Goal: Task Accomplishment & Management: Use online tool/utility

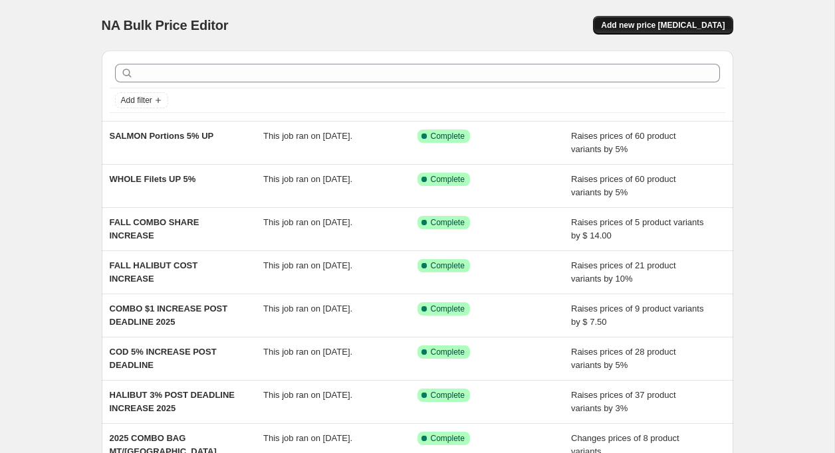
click at [664, 26] on span "Add new price change job" at bounding box center [663, 25] width 124 height 11
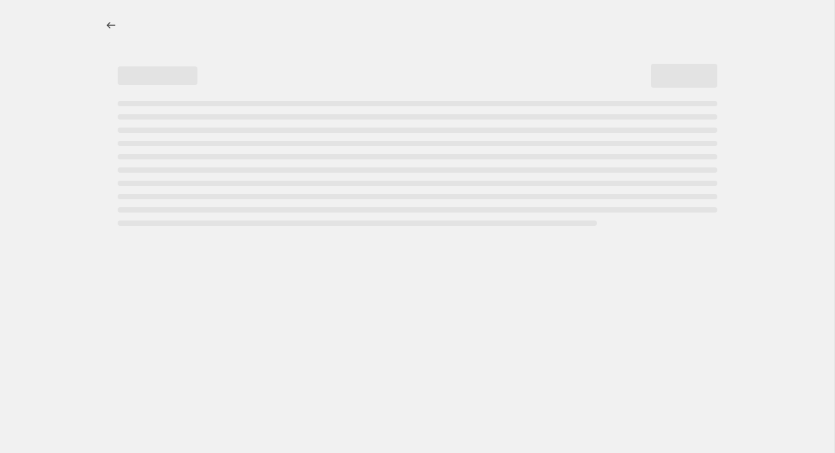
select select "percentage"
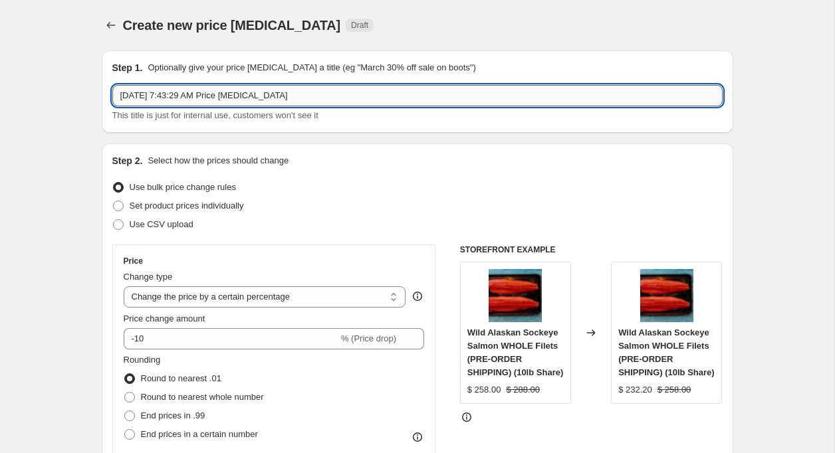
click at [156, 92] on input "Aug 28, 2025 at 7:43:29 AM Price change job" at bounding box center [417, 95] width 610 height 21
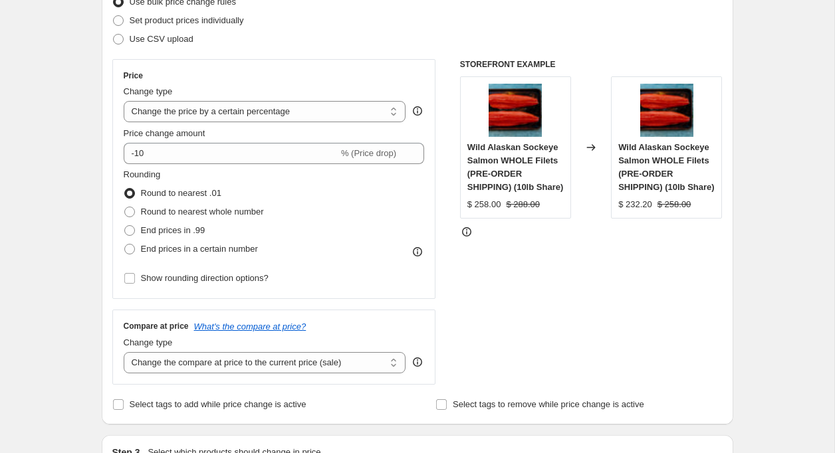
scroll to position [197, 0]
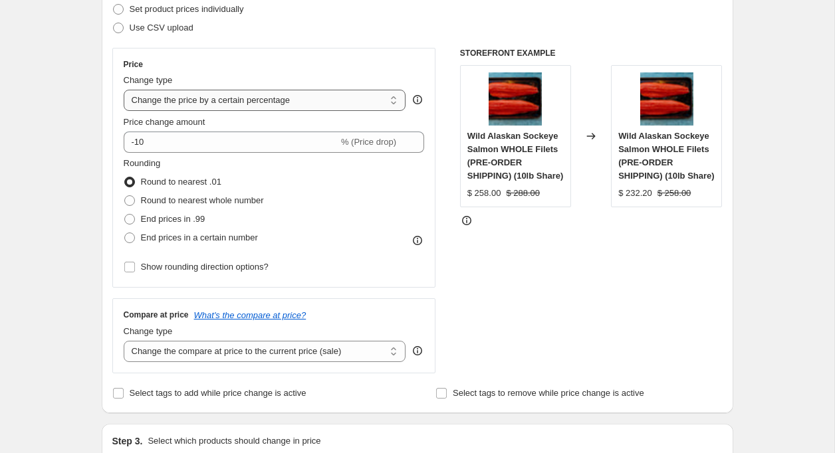
type input "MidAtlantic Smoked Salmon Increase"
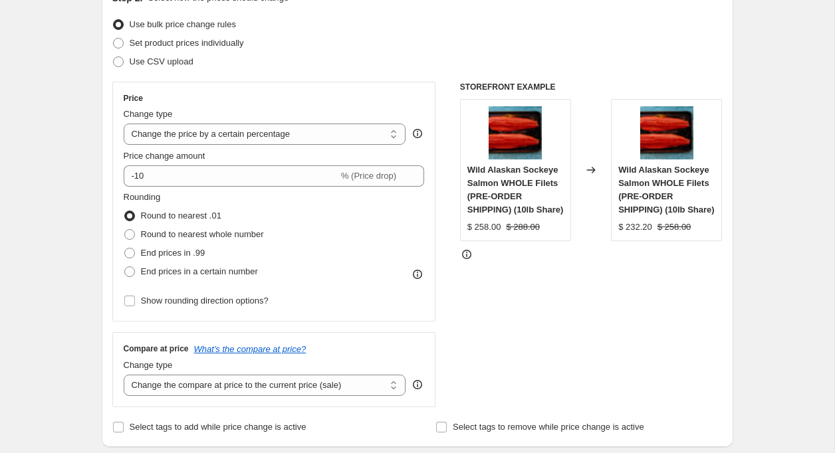
scroll to position [160, 0]
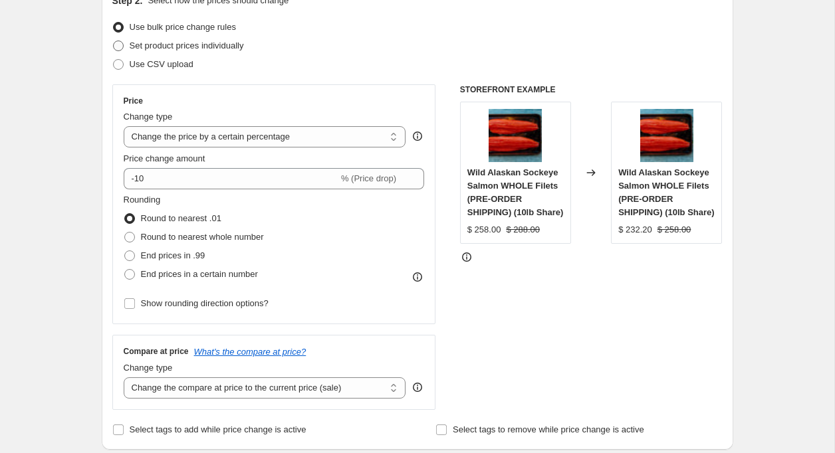
click at [120, 44] on span at bounding box center [118, 46] width 11 height 11
click at [114, 41] on input "Set product prices individually" at bounding box center [113, 41] width 1 height 1
radio input "true"
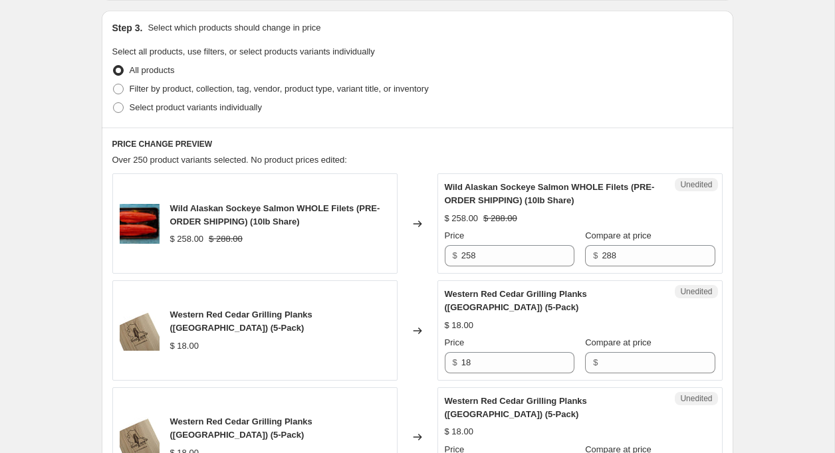
scroll to position [166, 0]
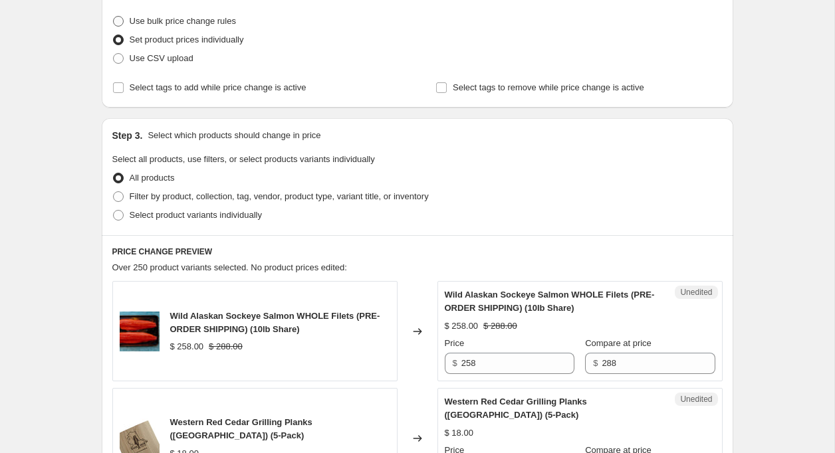
click at [116, 24] on span at bounding box center [118, 21] width 11 height 11
click at [114, 17] on input "Use bulk price change rules" at bounding box center [113, 16] width 1 height 1
radio input "true"
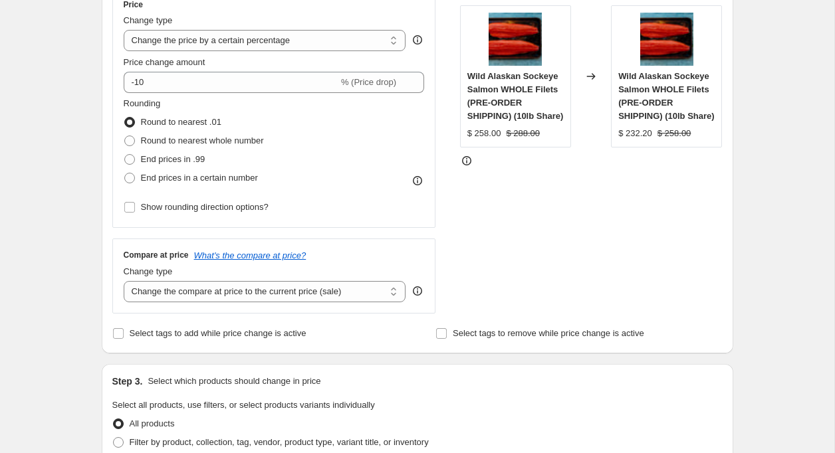
scroll to position [257, 0]
select select "to"
type input "80.00"
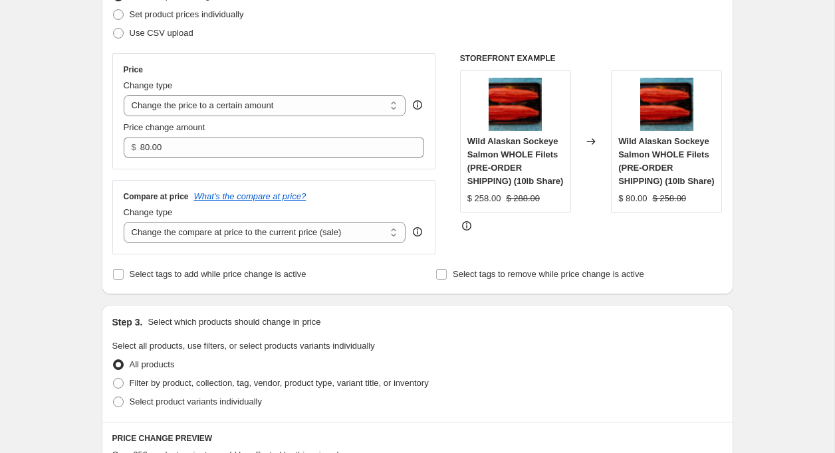
scroll to position [259, 0]
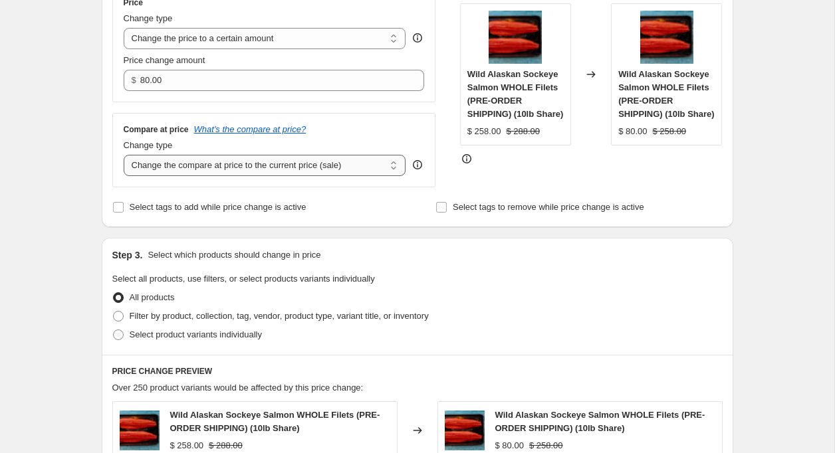
select select "remove"
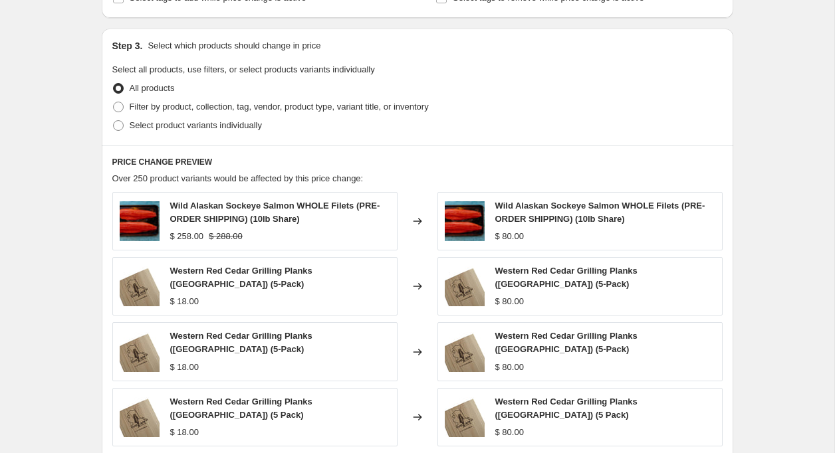
scroll to position [473, 0]
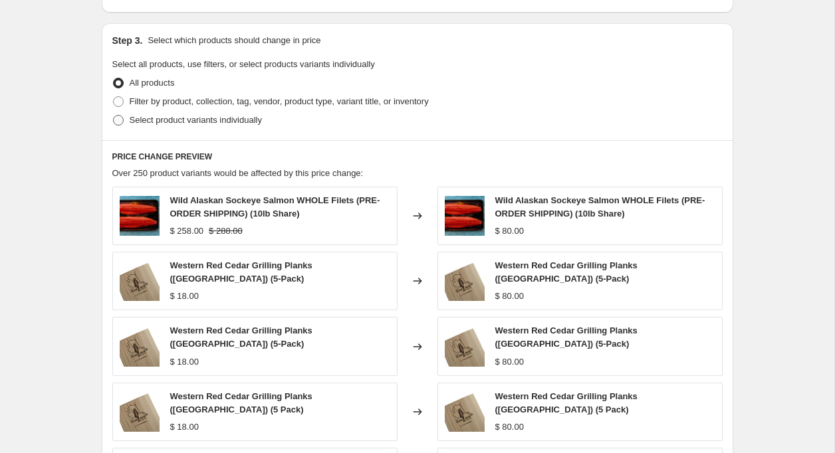
click at [114, 118] on span at bounding box center [118, 120] width 11 height 11
click at [114, 116] on input "Select product variants individually" at bounding box center [113, 115] width 1 height 1
radio input "true"
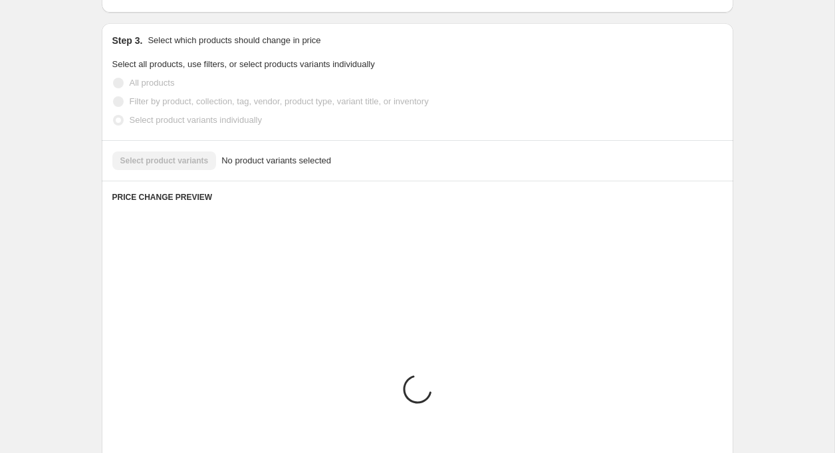
scroll to position [457, 0]
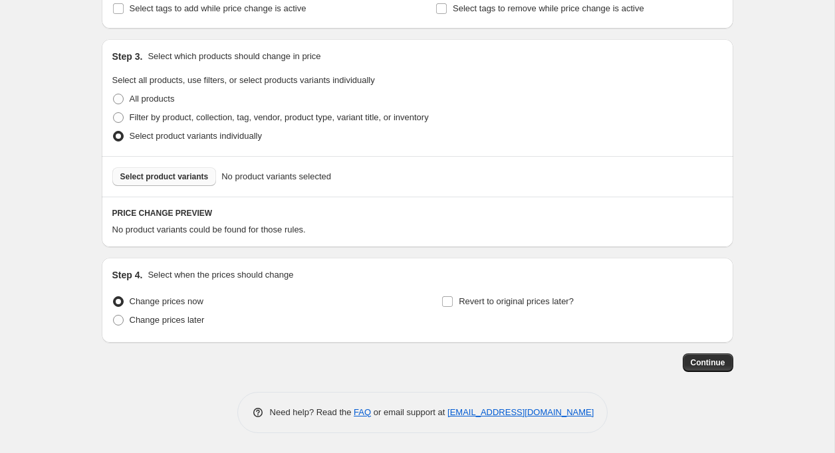
click at [162, 169] on button "Select product variants" at bounding box center [164, 177] width 104 height 19
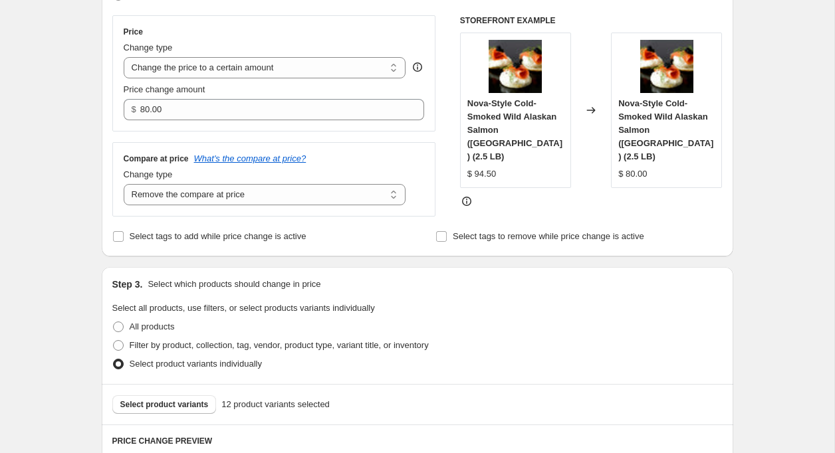
scroll to position [213, 0]
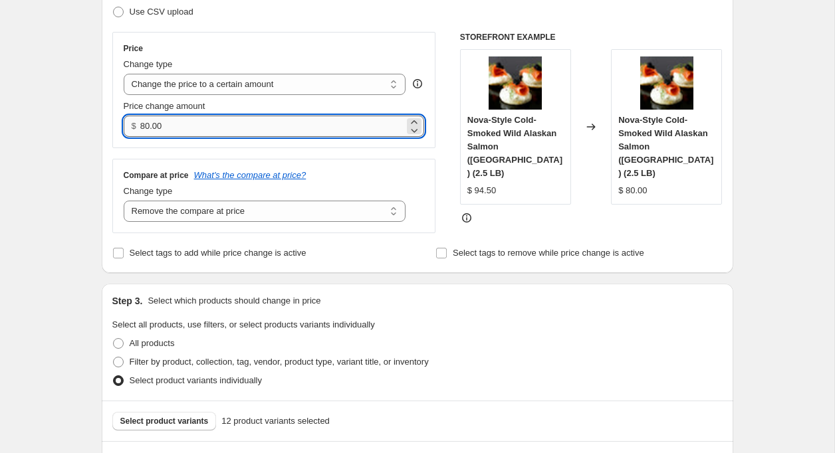
click at [166, 134] on input "80.00" at bounding box center [272, 126] width 264 height 21
type input "94.50"
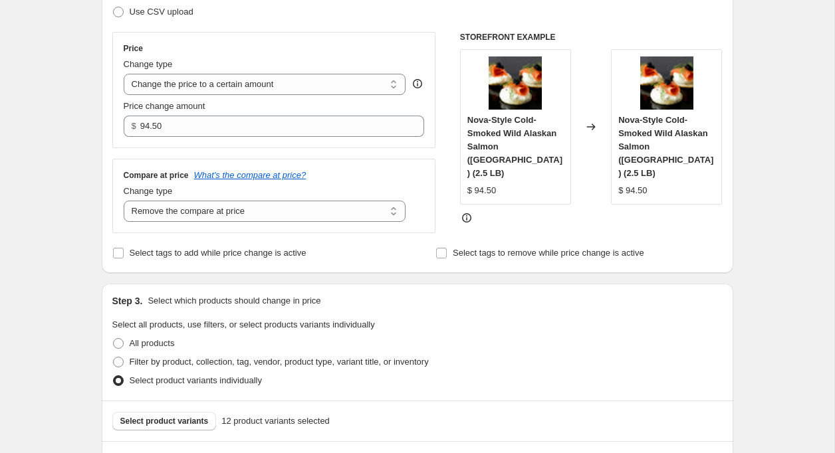
click at [375, 262] on div "Select tags to add while price change is active" at bounding box center [255, 253] width 287 height 19
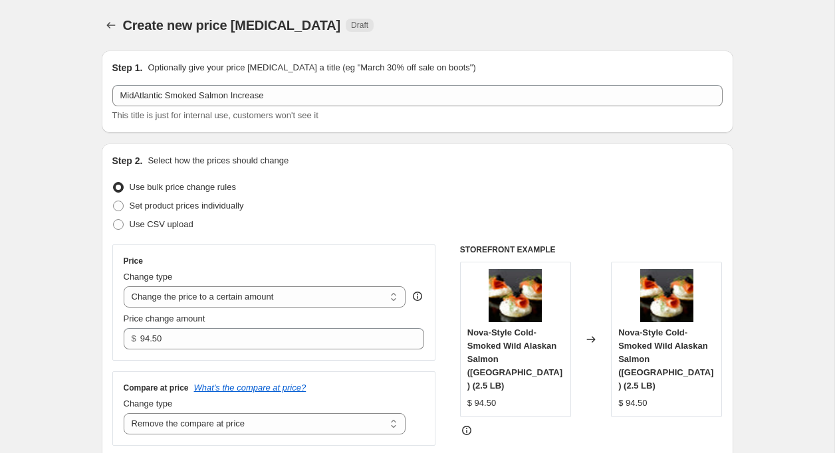
scroll to position [0, 0]
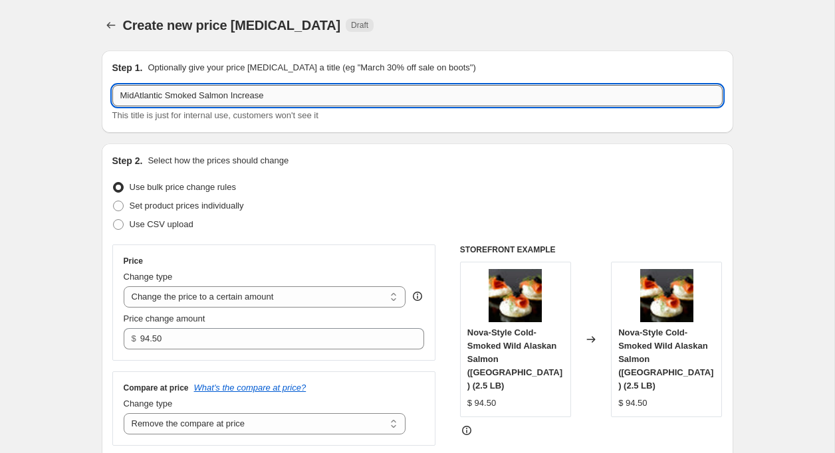
click at [335, 96] on input "MidAtlantic Smoked Salmon Increase" at bounding box center [417, 95] width 610 height 21
type input "MidAtlantic Smoked Salmon Increase 2.5lb"
click at [414, 162] on div "Step 2. Select how the prices should change" at bounding box center [417, 160] width 610 height 13
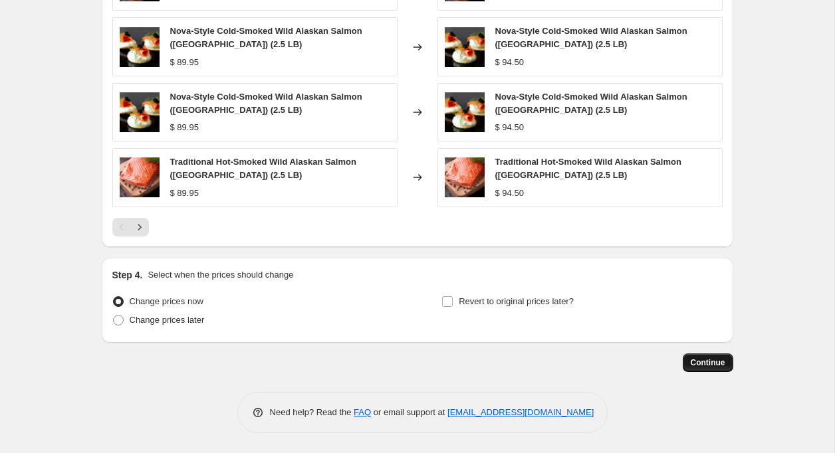
scroll to position [814, 0]
click at [708, 366] on span "Continue" at bounding box center [708, 363] width 35 height 11
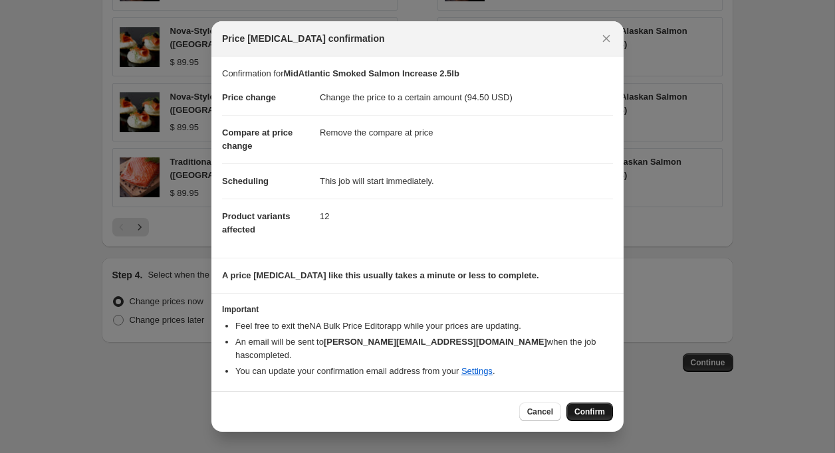
click at [592, 408] on span "Confirm" at bounding box center [589, 412] width 31 height 11
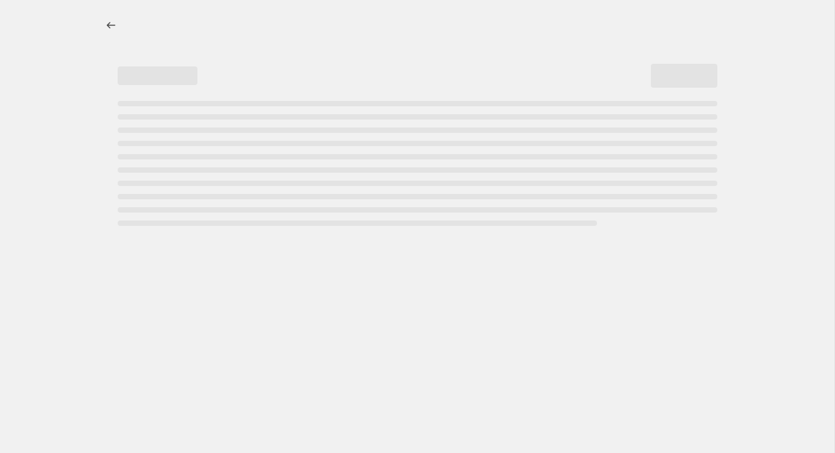
select select "remove"
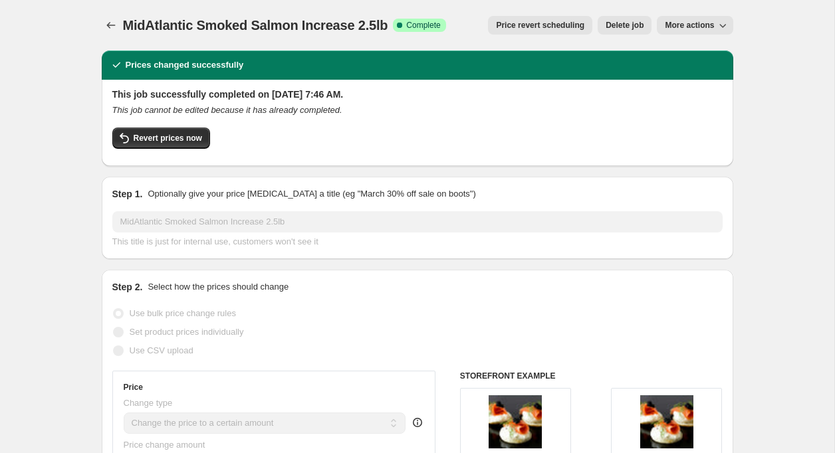
click at [690, 19] on button "More actions" at bounding box center [695, 25] width 76 height 19
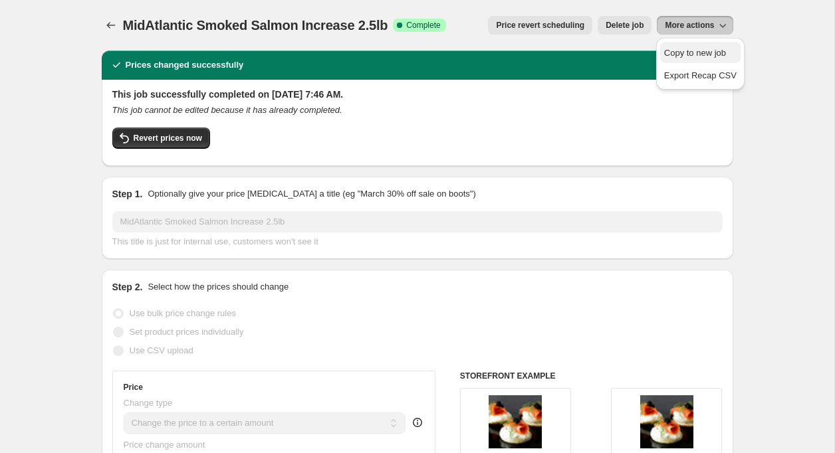
click at [679, 53] on span "Copy to new job" at bounding box center [695, 53] width 62 height 10
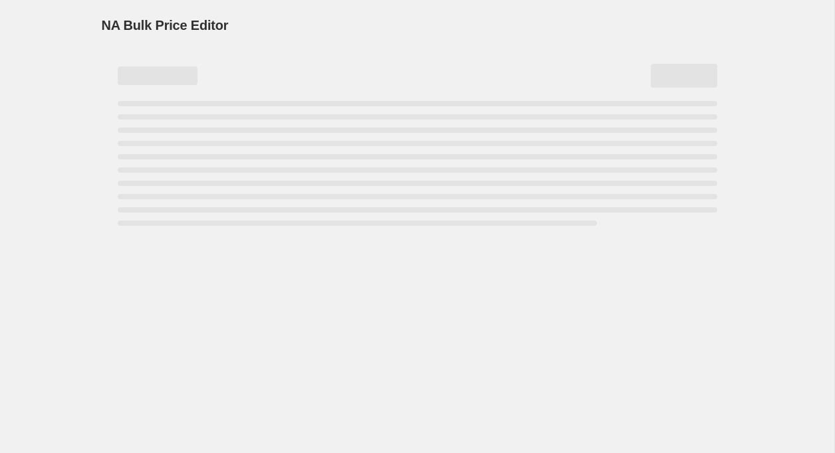
select select "remove"
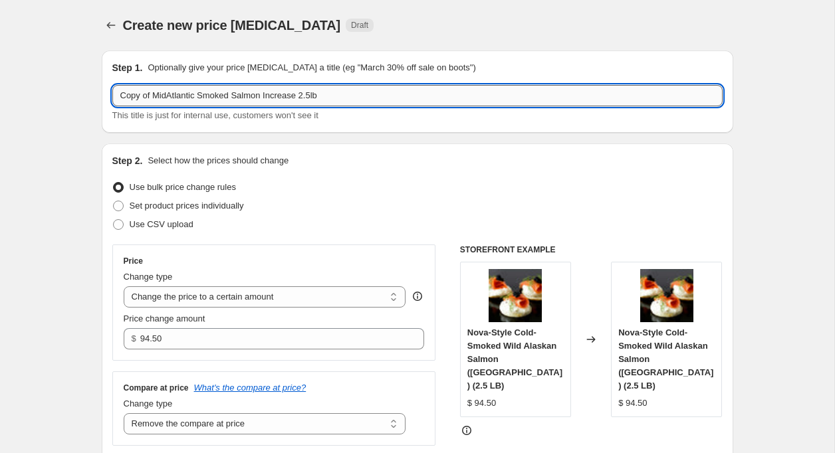
click at [154, 100] on input "Copy of MidAtlantic Smoked Salmon Increase 2.5lb" at bounding box center [417, 95] width 610 height 21
drag, startPoint x: 154, startPoint y: 99, endPoint x: 86, endPoint y: 100, distance: 67.8
click at [283, 100] on input "MidAtlantic Smoked Salmon Increase 2.5lb" at bounding box center [417, 95] width 610 height 21
click at [280, 98] on input "MidAtlantic Smoked Salmon Increase 2.5lb" at bounding box center [417, 95] width 610 height 21
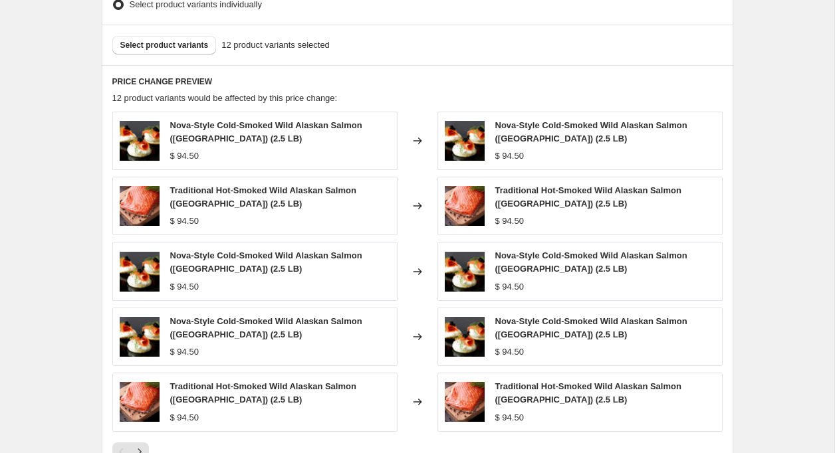
scroll to position [512, 0]
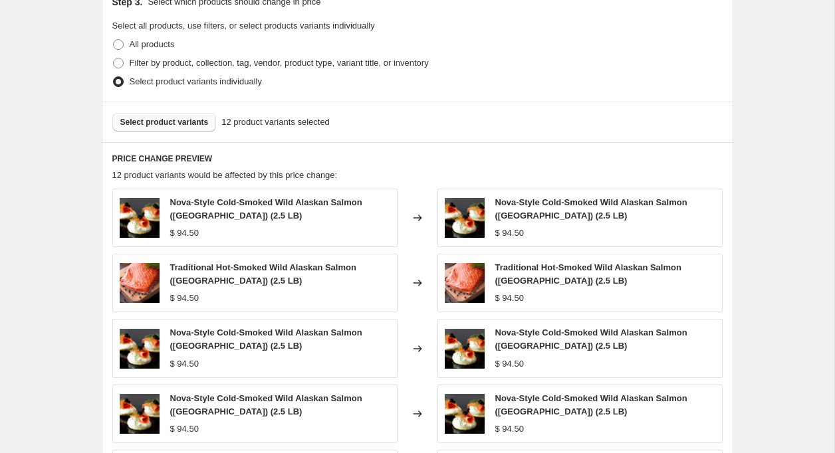
type input "MidAtlantic Smoked Salmon Increase 5lb"
click at [132, 126] on span "Select product variants" at bounding box center [164, 122] width 88 height 11
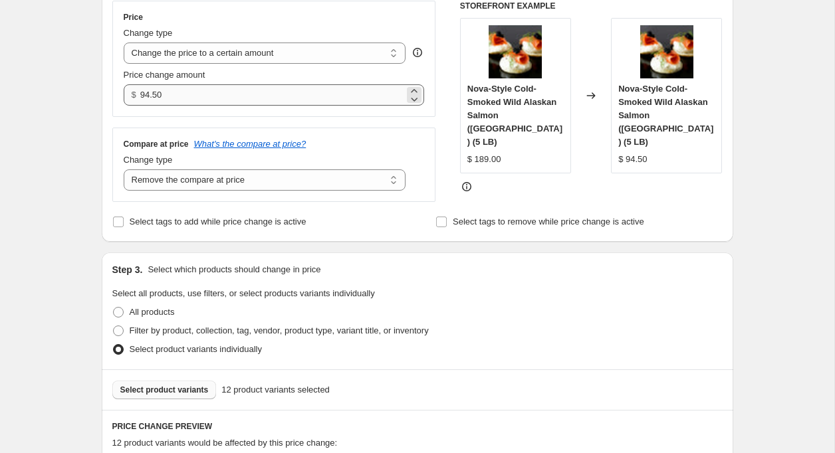
scroll to position [241, 0]
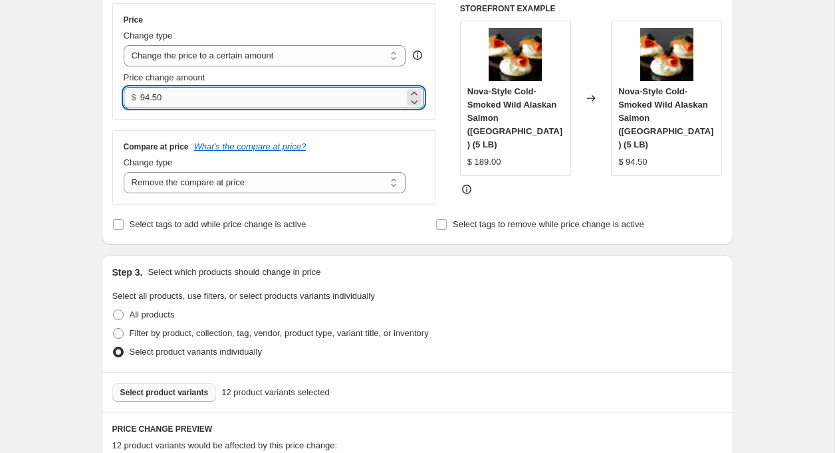
click at [149, 88] on input "94.50" at bounding box center [272, 97] width 264 height 21
type input "189.00"
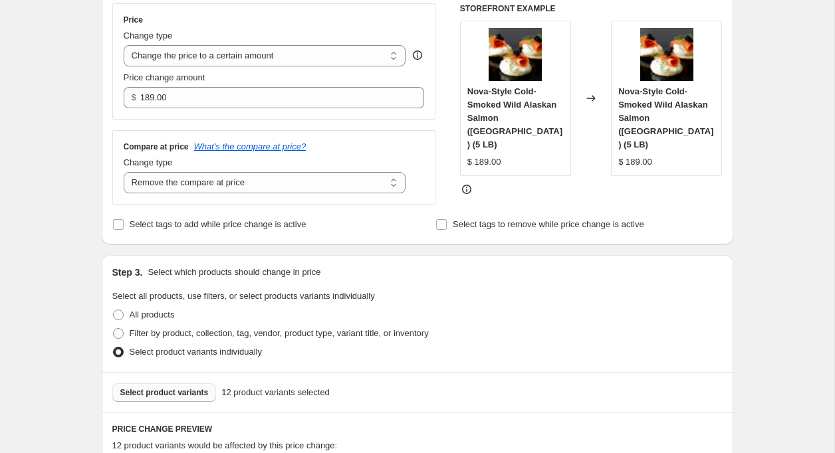
click at [507, 289] on div "Step 3. Select which products should change in price Select all products, use f…" at bounding box center [418, 313] width 632 height 117
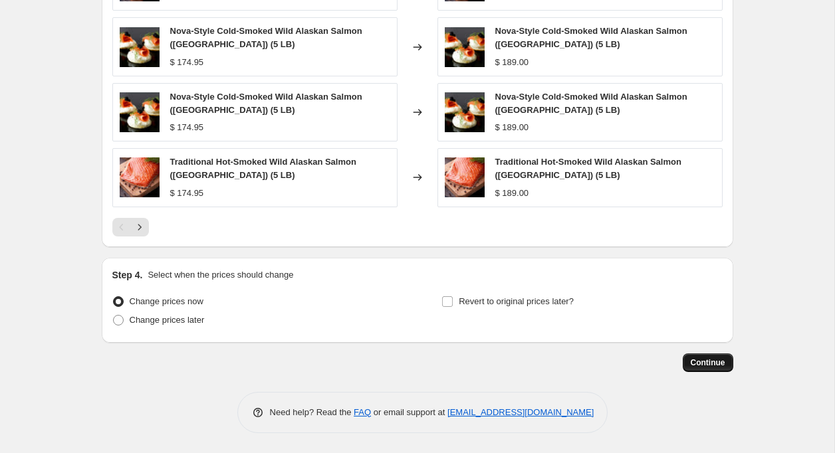
scroll to position [814, 0]
click at [708, 365] on span "Continue" at bounding box center [708, 363] width 35 height 11
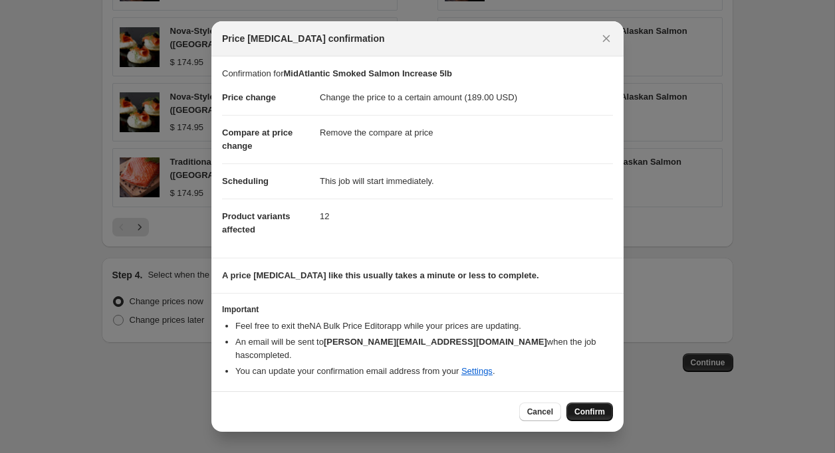
click at [584, 412] on button "Confirm" at bounding box center [589, 412] width 47 height 19
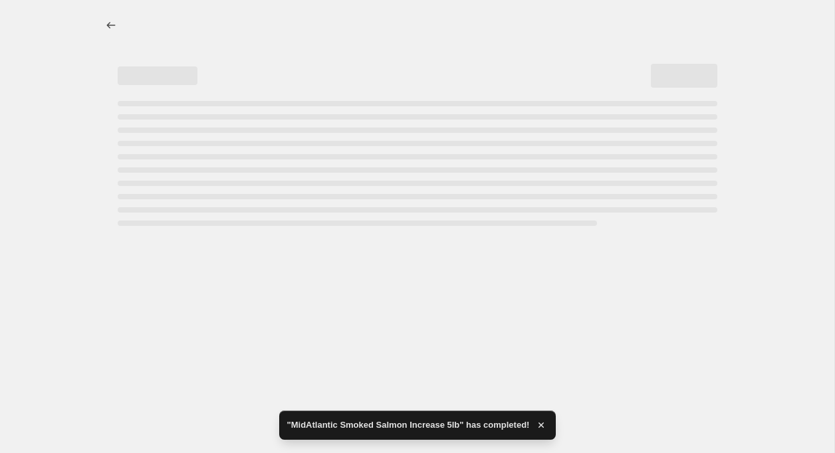
select select "remove"
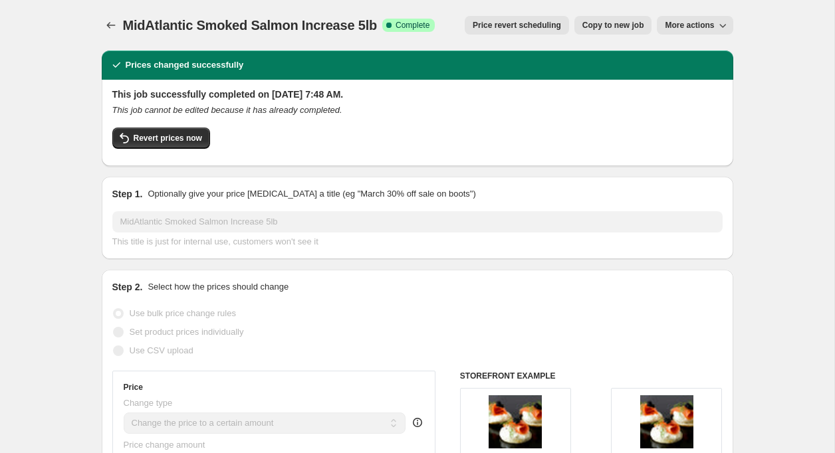
click at [619, 25] on span "Copy to new job" at bounding box center [613, 25] width 62 height 11
select select "remove"
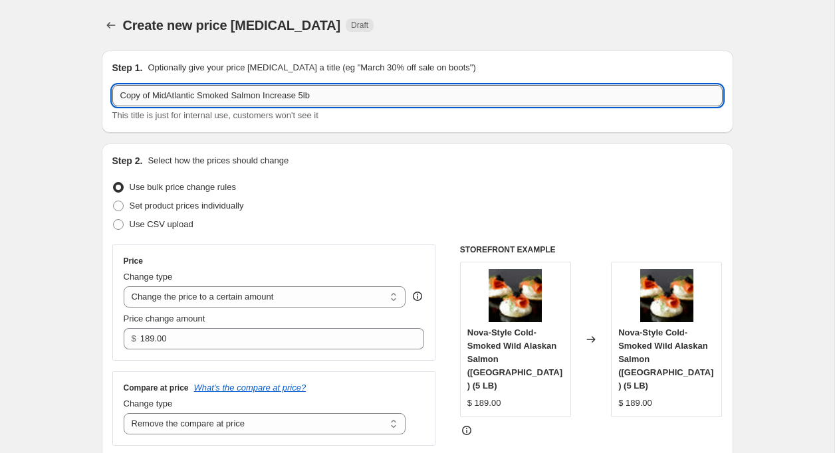
click at [156, 98] on input "Copy of MidAtlantic Smoked Salmon Increase 5lb" at bounding box center [417, 95] width 610 height 21
drag, startPoint x: 155, startPoint y: 98, endPoint x: 113, endPoint y: 98, distance: 41.9
click at [113, 98] on input "Copy of MidAtlantic Smoked Salmon Increase 5lb" at bounding box center [417, 95] width 610 height 21
click at [273, 98] on input "MidAtlantic Smoked Salmon Increase 5lb" at bounding box center [417, 95] width 610 height 21
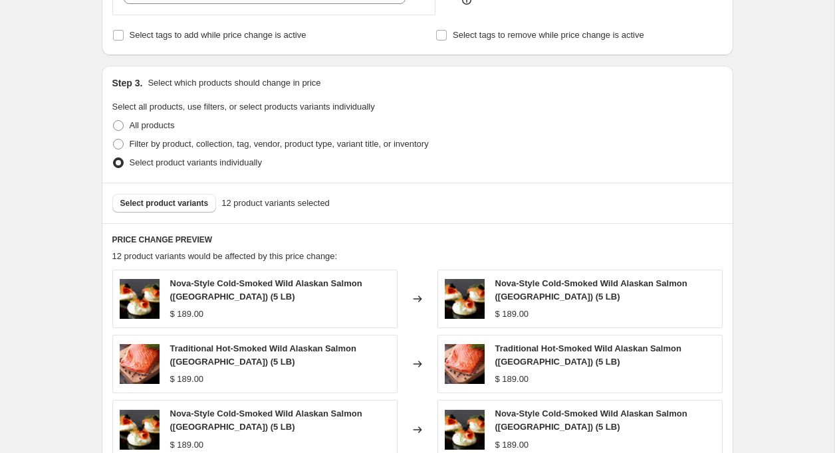
scroll to position [465, 0]
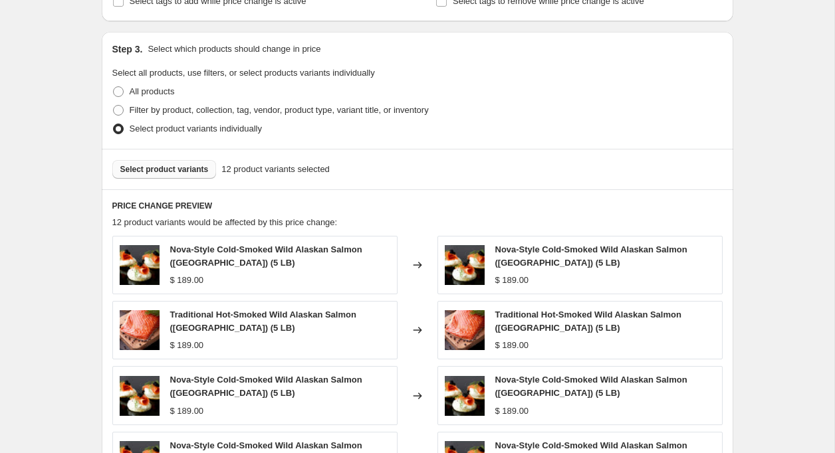
type input "MidAtlantic Smoked Salmon Increase 7.5lb"
click at [144, 171] on span "Select product variants" at bounding box center [164, 169] width 88 height 11
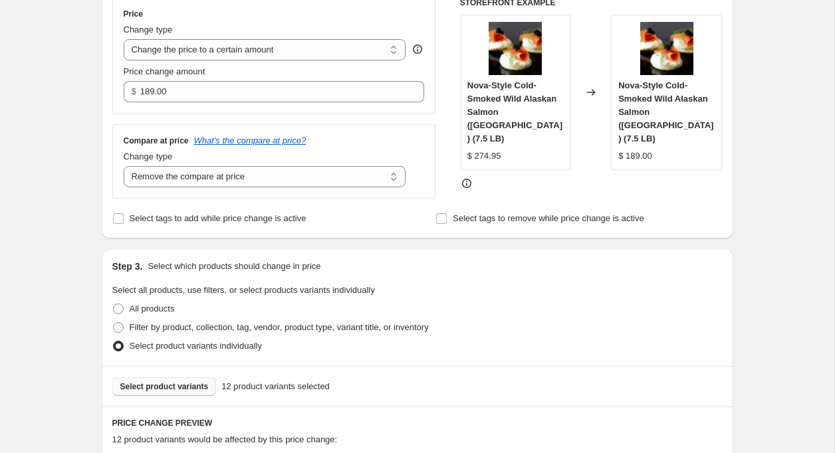
scroll to position [227, 0]
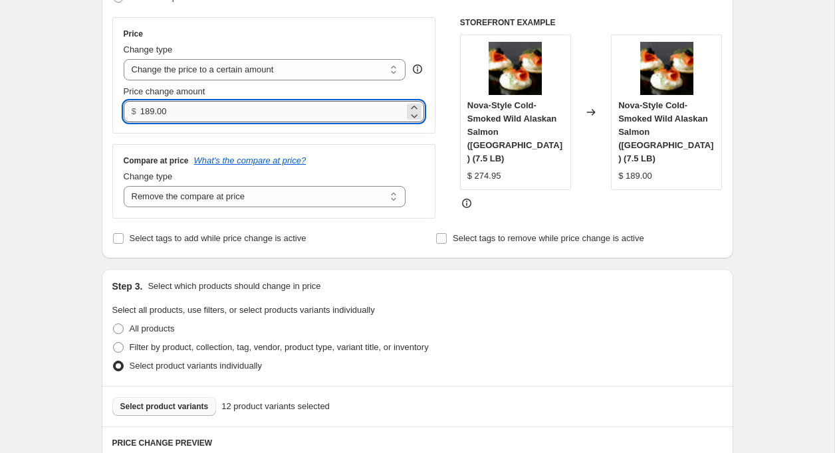
click at [165, 112] on input "189.00" at bounding box center [272, 111] width 264 height 21
type input "274.95"
click at [375, 310] on legend "Select all products, use filters, or select products variants individually" at bounding box center [243, 312] width 263 height 16
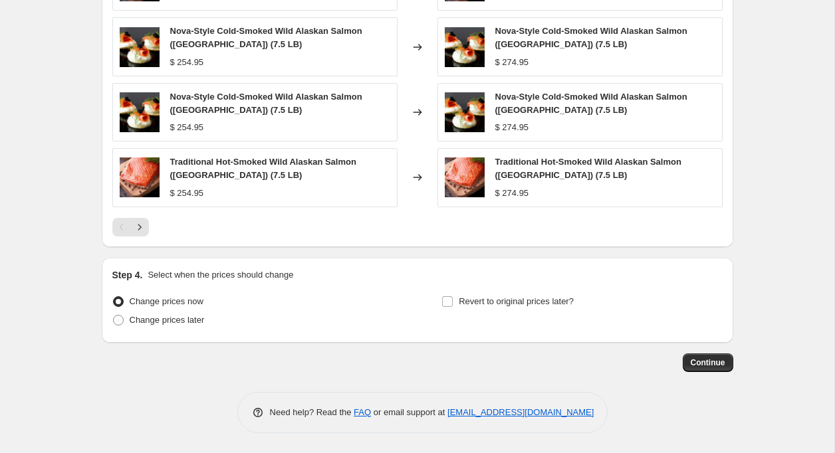
scroll to position [814, 0]
click at [715, 366] on span "Continue" at bounding box center [708, 363] width 35 height 11
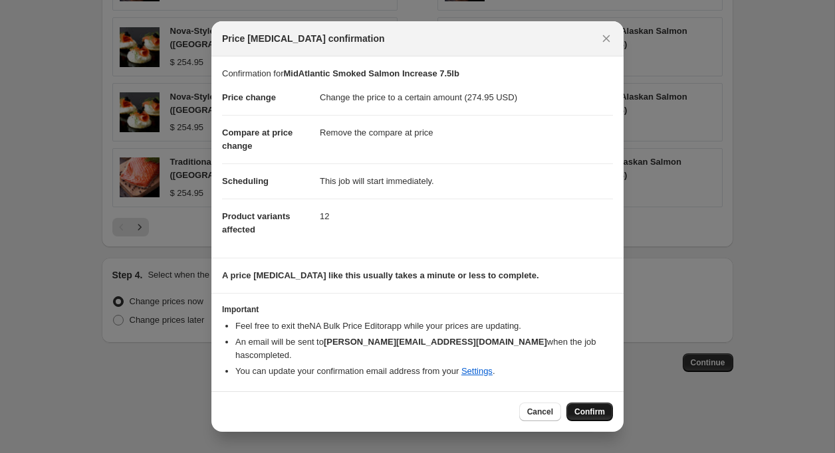
click at [590, 407] on span "Confirm" at bounding box center [589, 412] width 31 height 11
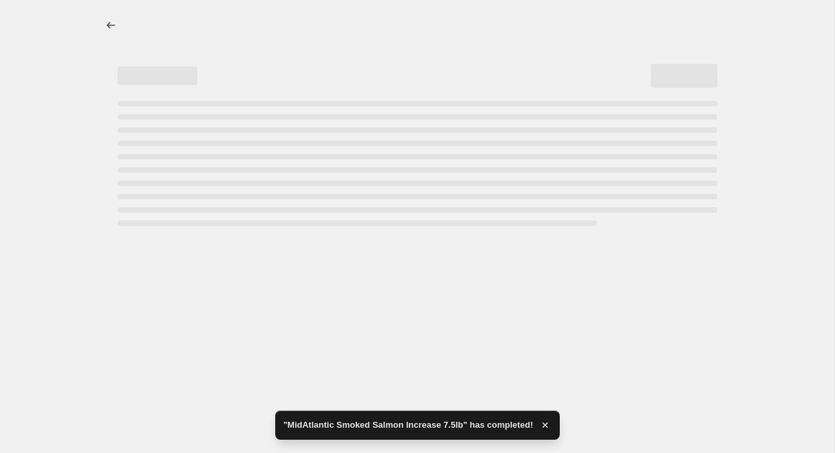
select select "remove"
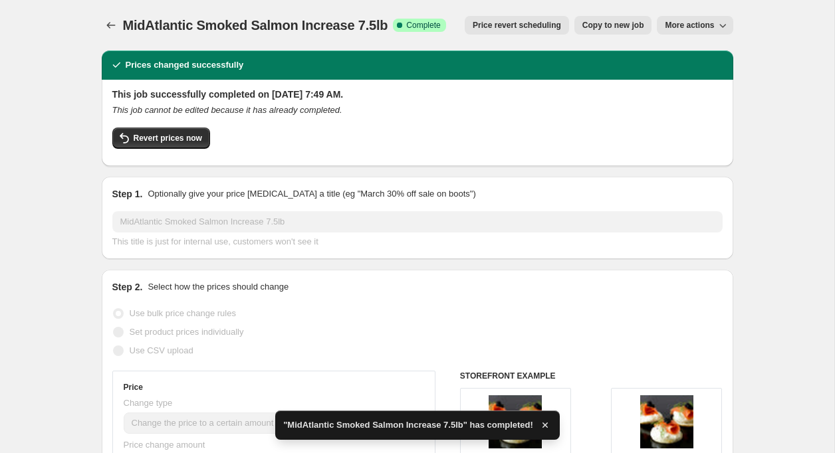
click at [614, 29] on span "Copy to new job" at bounding box center [613, 25] width 62 height 11
select select "remove"
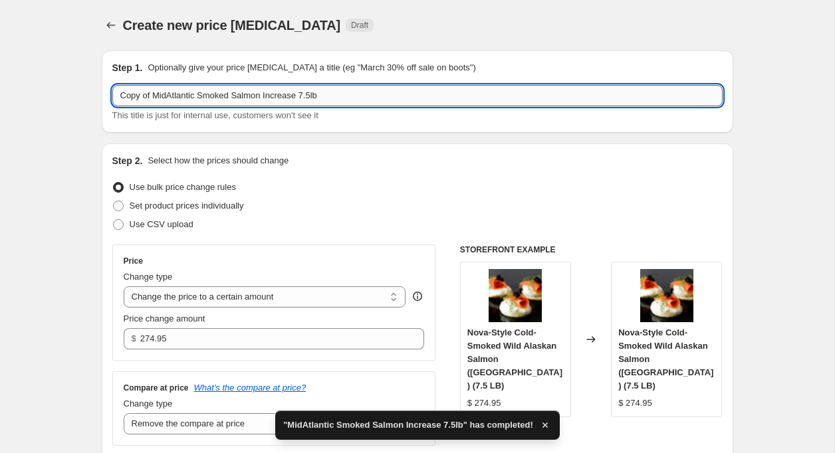
click at [154, 99] on input "Copy of MidAtlantic Smoked Salmon Increase 7.5lb" at bounding box center [417, 95] width 610 height 21
drag, startPoint x: 154, startPoint y: 96, endPoint x: 107, endPoint y: 96, distance: 46.5
click at [107, 96] on div "Step 1. Optionally give your price change job a title (eg "March 30% off sale o…" at bounding box center [418, 92] width 632 height 82
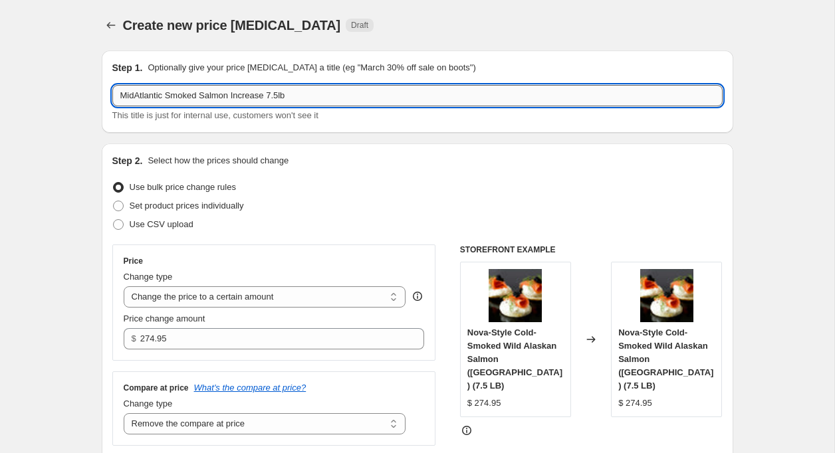
click at [282, 98] on input "MidAtlantic Smoked Salmon Increase 7.5lb" at bounding box center [417, 95] width 610 height 21
type input "MidAtlantic Smoked Salmon Increase 10lb"
click at [515, 199] on div "Set product prices individually" at bounding box center [417, 206] width 610 height 19
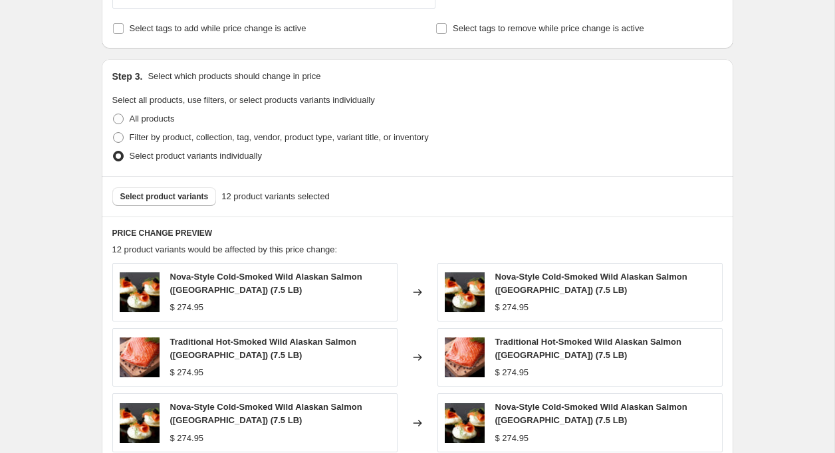
scroll to position [438, 0]
click at [174, 195] on span "Select product variants" at bounding box center [164, 196] width 88 height 11
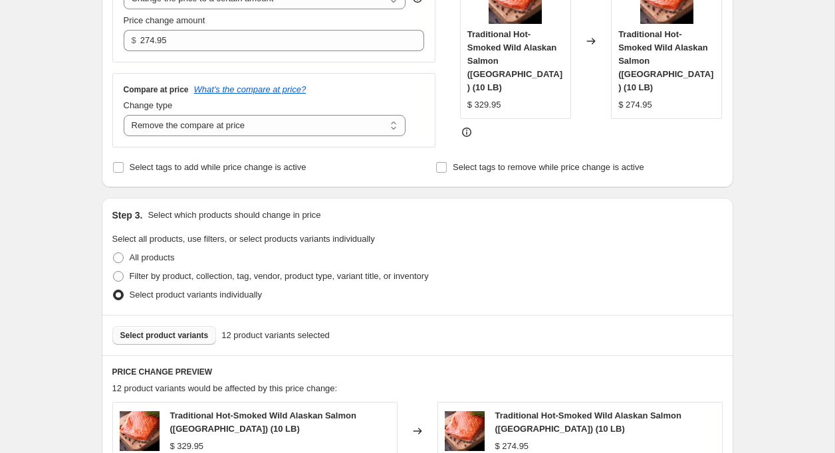
scroll to position [292, 0]
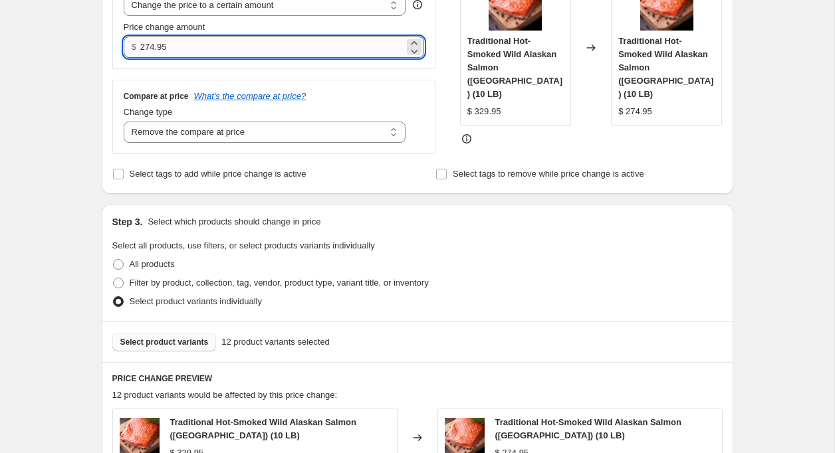
click at [153, 48] on input "274.95" at bounding box center [272, 47] width 264 height 21
type input "329.95"
click at [517, 200] on div "Step 1. Optionally give your price change job a title (eg "March 30% off sale o…" at bounding box center [412, 321] width 642 height 1146
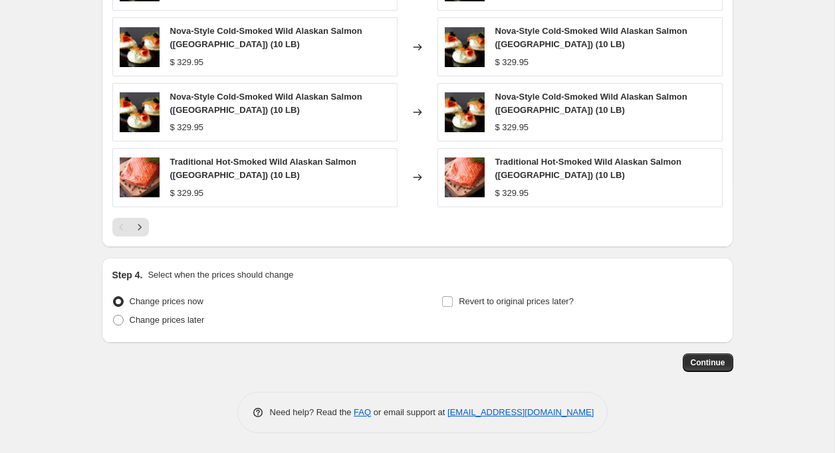
scroll to position [814, 0]
click at [710, 362] on span "Continue" at bounding box center [708, 363] width 35 height 11
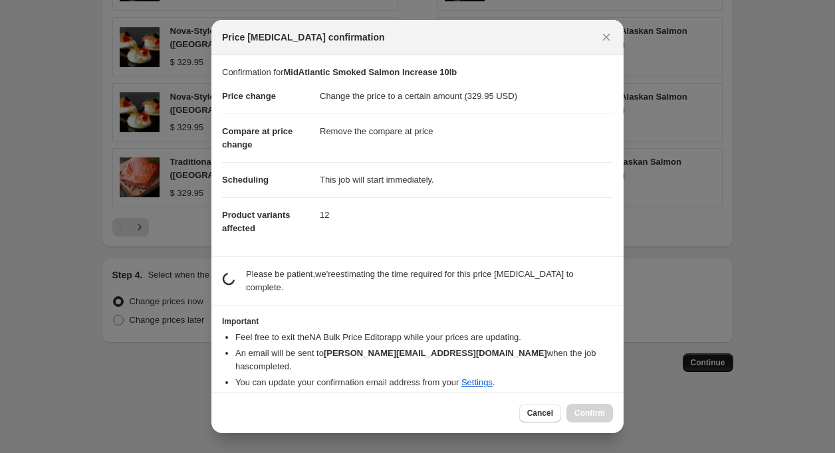
scroll to position [0, 0]
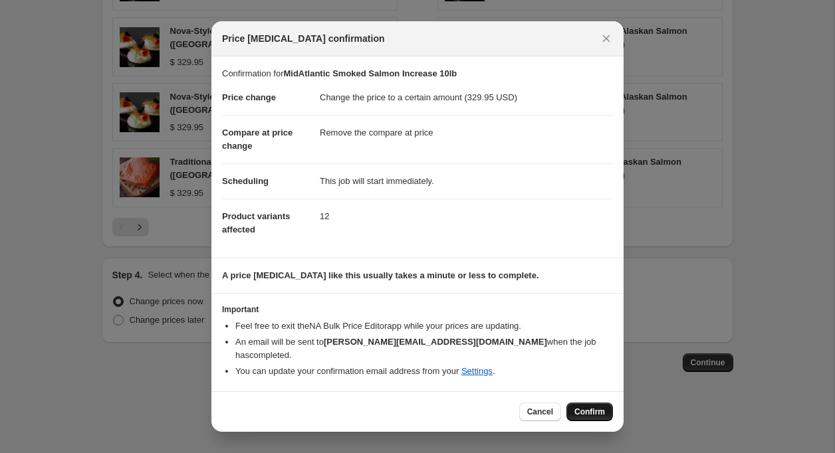
click at [591, 403] on button "Confirm" at bounding box center [589, 412] width 47 height 19
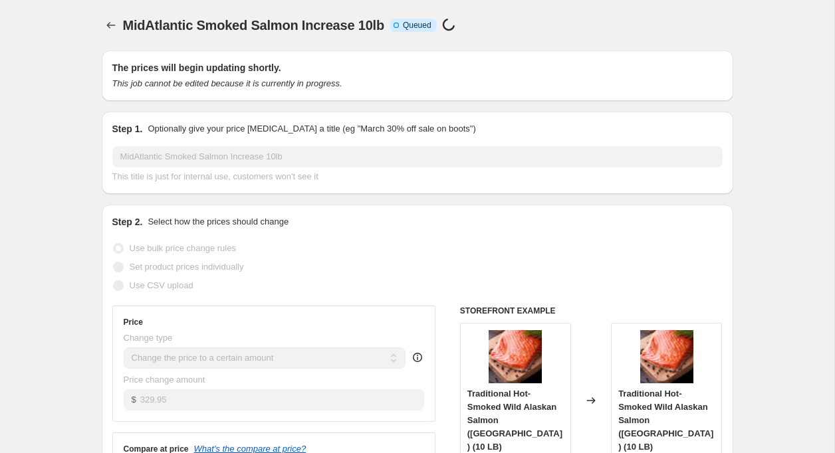
select select "remove"
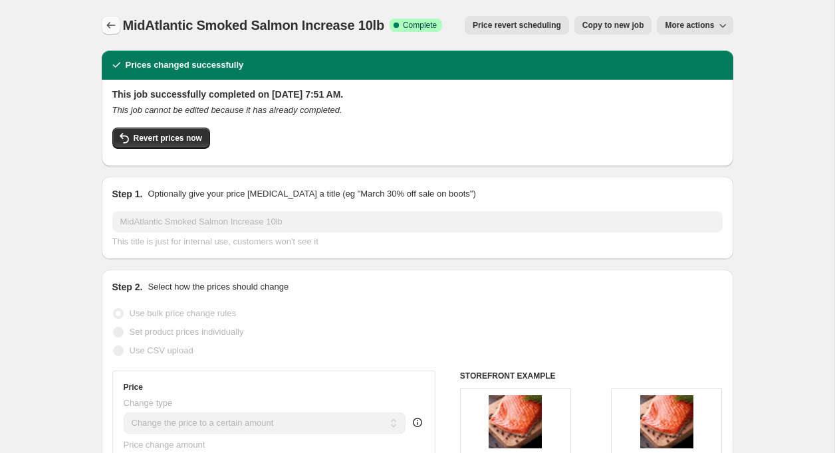
click at [111, 27] on icon "Price change jobs" at bounding box center [110, 25] width 13 height 13
